Goal: Task Accomplishment & Management: Use online tool/utility

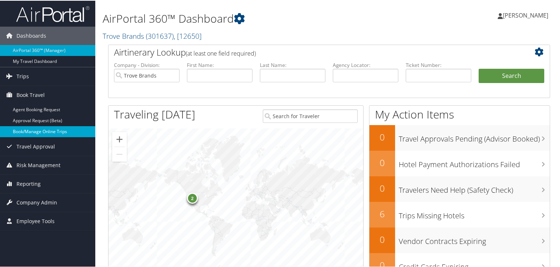
click at [58, 131] on link "Book/Manage Online Trips" at bounding box center [47, 131] width 95 height 11
